Goal: Task Accomplishment & Management: Manage account settings

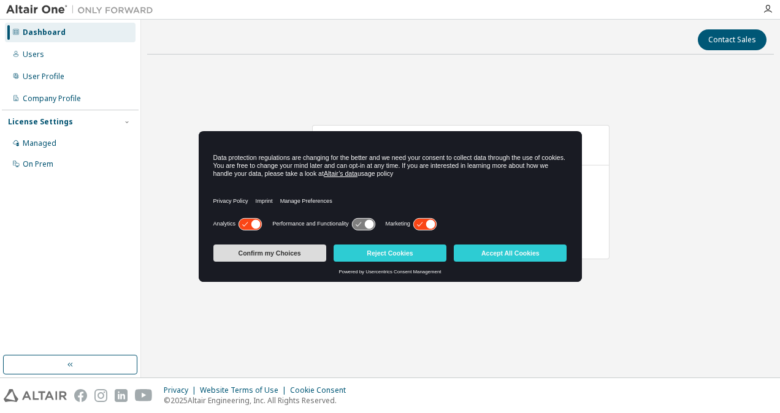
click at [303, 253] on button "Confirm my Choices" at bounding box center [269, 253] width 113 height 17
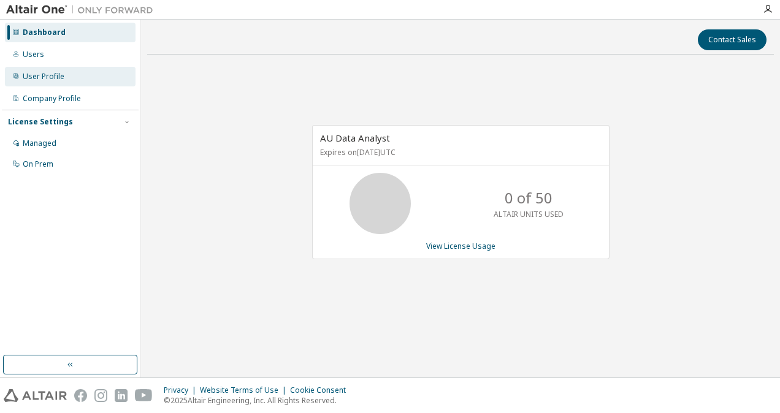
click at [53, 81] on div "User Profile" at bounding box center [44, 77] width 42 height 10
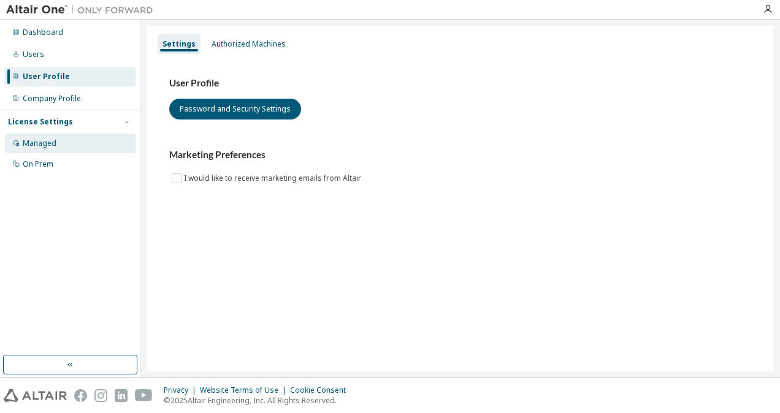
click at [52, 151] on div "Managed" at bounding box center [70, 144] width 131 height 20
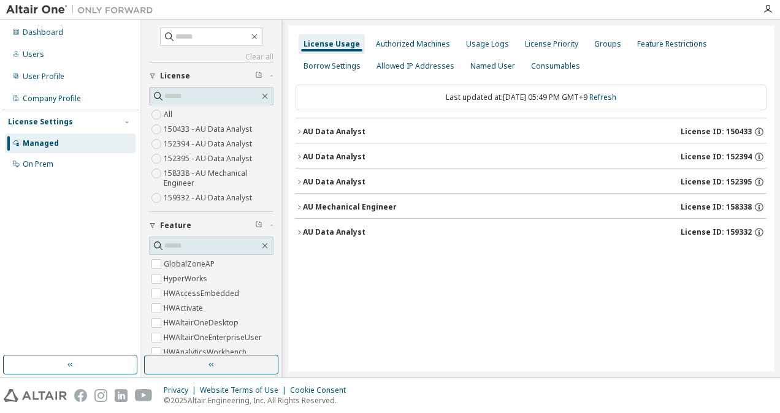
click at [297, 231] on icon "button" at bounding box center [299, 232] width 7 height 7
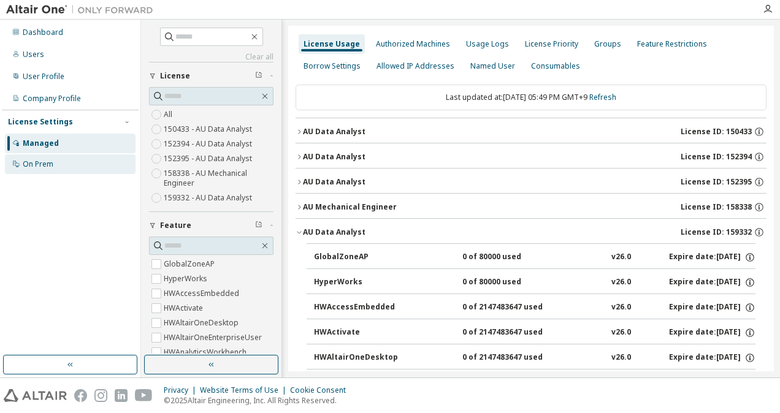
click at [34, 166] on div "On Prem" at bounding box center [38, 164] width 31 height 10
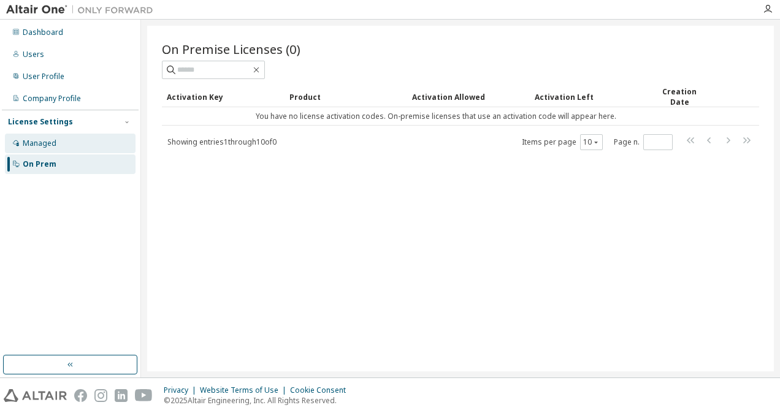
click at [71, 147] on div "Managed" at bounding box center [70, 144] width 131 height 20
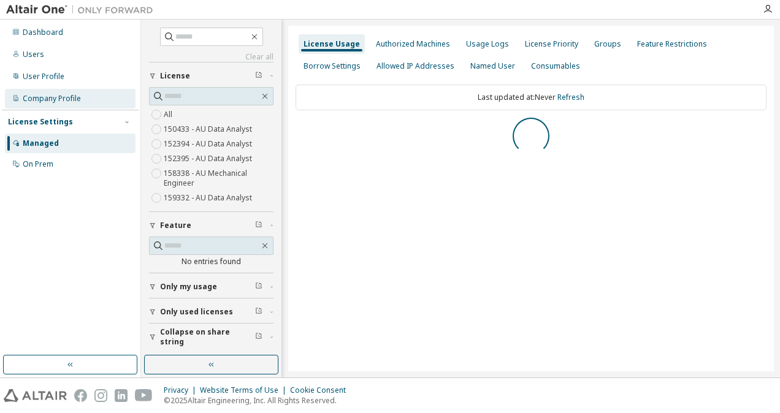
click at [53, 99] on div "Company Profile" at bounding box center [52, 99] width 58 height 10
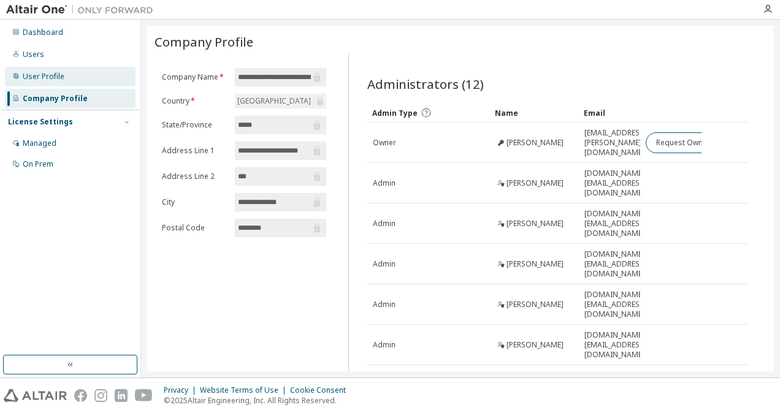
click at [36, 74] on div "User Profile" at bounding box center [44, 77] width 42 height 10
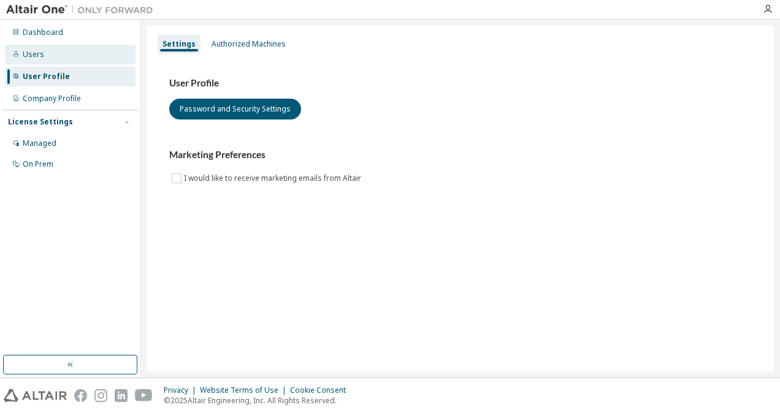
click at [35, 54] on div "Users" at bounding box center [33, 55] width 21 height 10
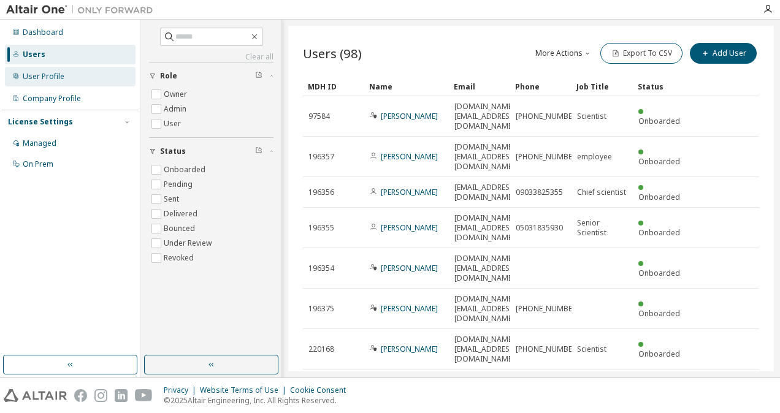
click at [71, 72] on div "User Profile" at bounding box center [70, 77] width 131 height 20
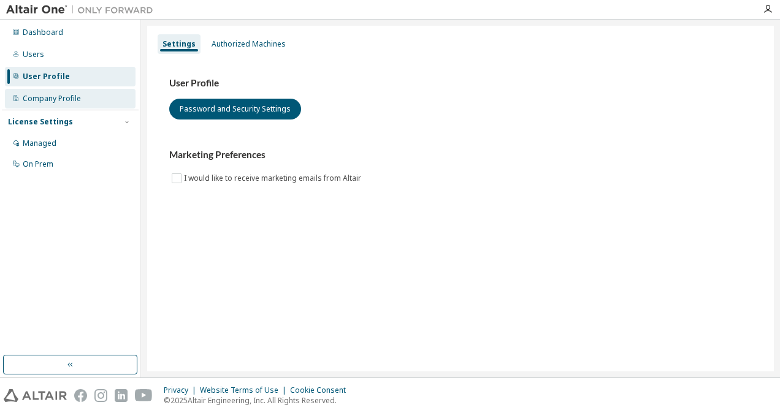
click at [51, 99] on div "Company Profile" at bounding box center [52, 99] width 58 height 10
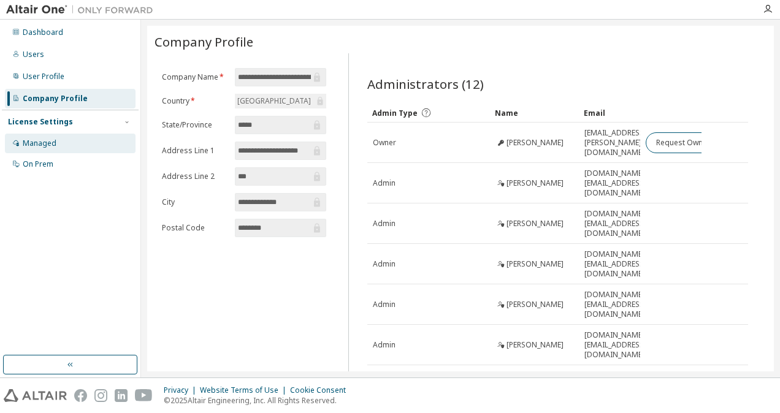
click at [53, 136] on div "Managed" at bounding box center [70, 144] width 131 height 20
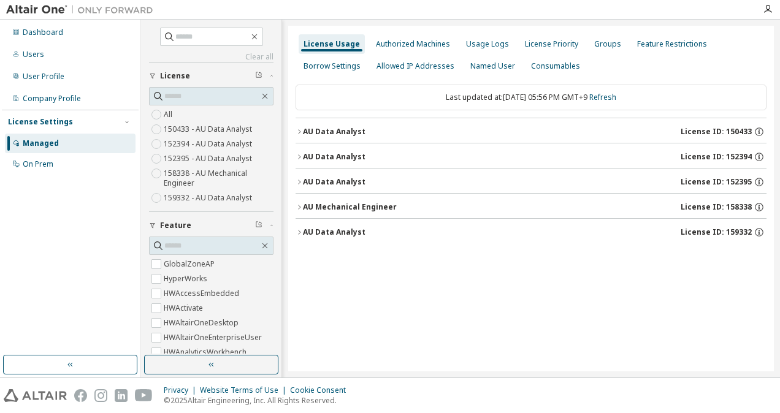
click at [303, 132] on div "AU Data Analyst" at bounding box center [334, 132] width 63 height 10
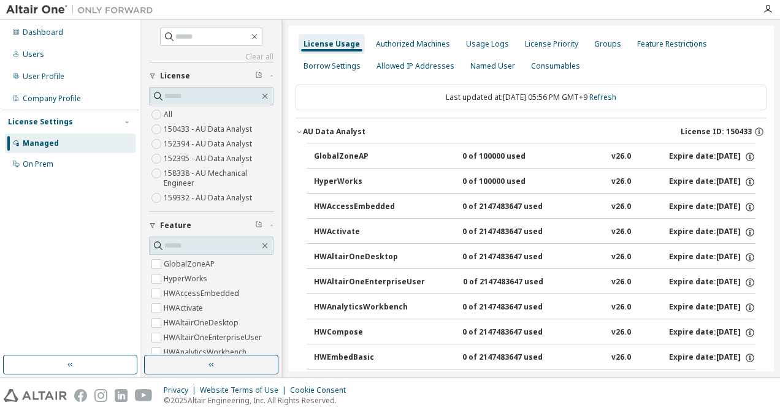
click at [303, 127] on div "AU Data Analyst" at bounding box center [334, 132] width 63 height 10
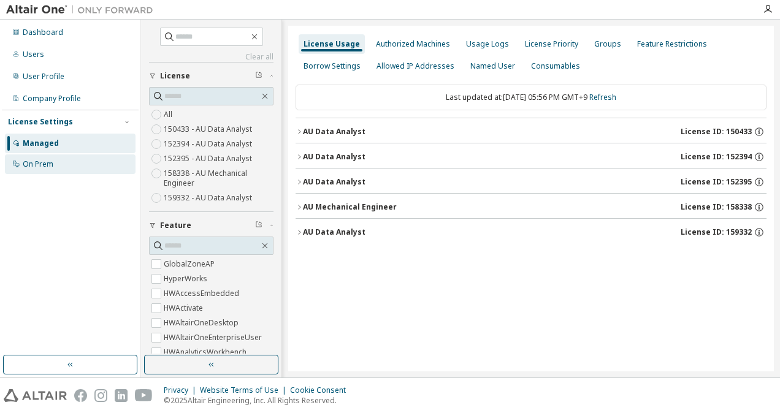
click at [43, 166] on div "On Prem" at bounding box center [38, 164] width 31 height 10
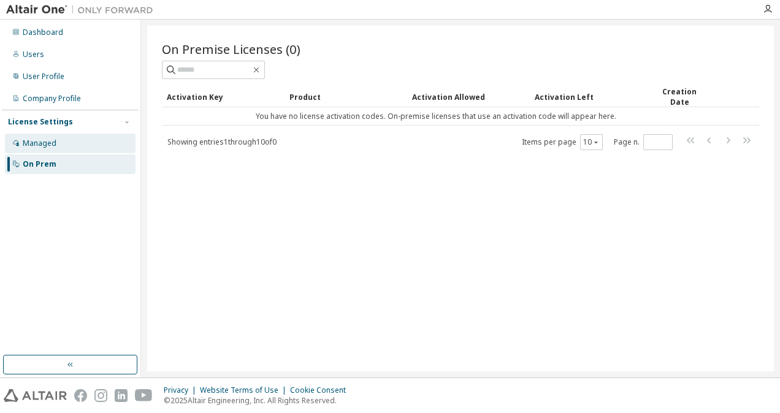
click at [70, 142] on div "Managed" at bounding box center [70, 144] width 131 height 20
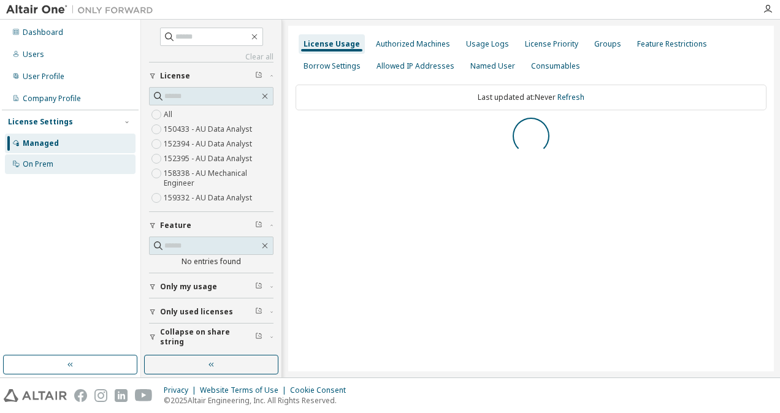
click at [61, 159] on div "On Prem" at bounding box center [70, 165] width 131 height 20
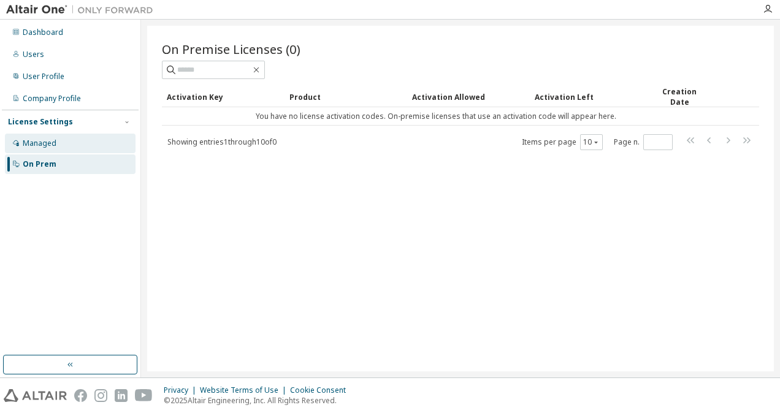
click at [47, 147] on div "Managed" at bounding box center [40, 144] width 34 height 10
